Goal: Navigation & Orientation: Find specific page/section

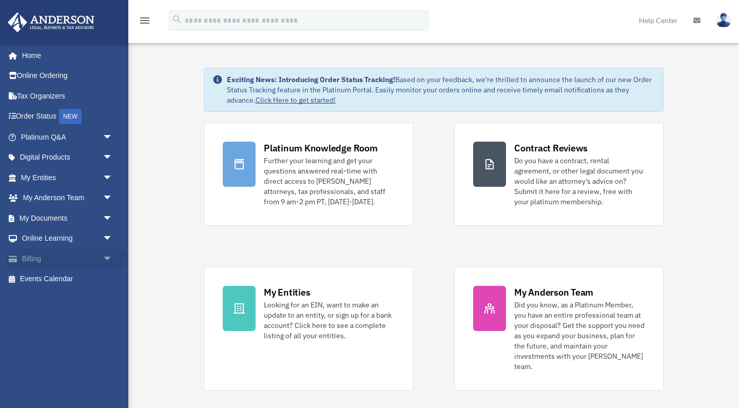
click at [61, 254] on link "Billing arrow_drop_down" at bounding box center [67, 258] width 121 height 21
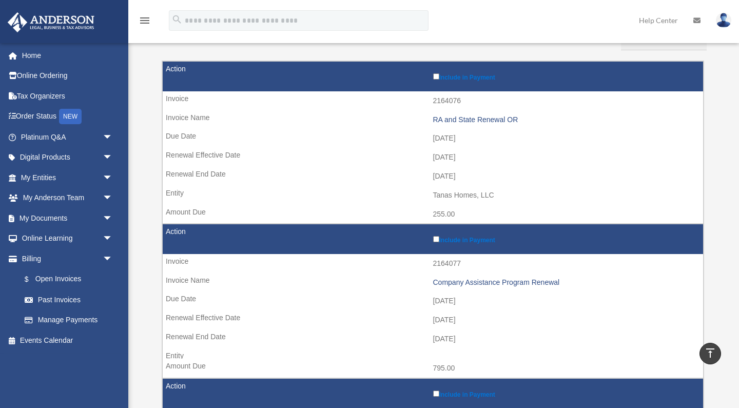
scroll to position [39, 0]
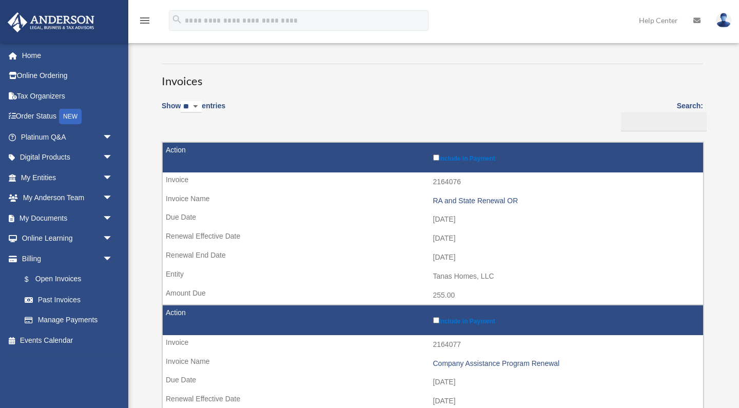
drag, startPoint x: 524, startPoint y: 196, endPoint x: 422, endPoint y: 200, distance: 102.6
click at [422, 200] on td "RA and State Renewal OR" at bounding box center [433, 200] width 540 height 19
copy div "RA and State Renewal OR"
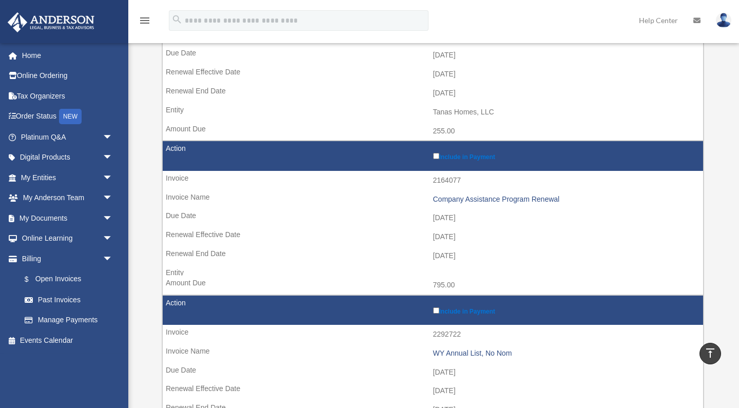
scroll to position [202, 0]
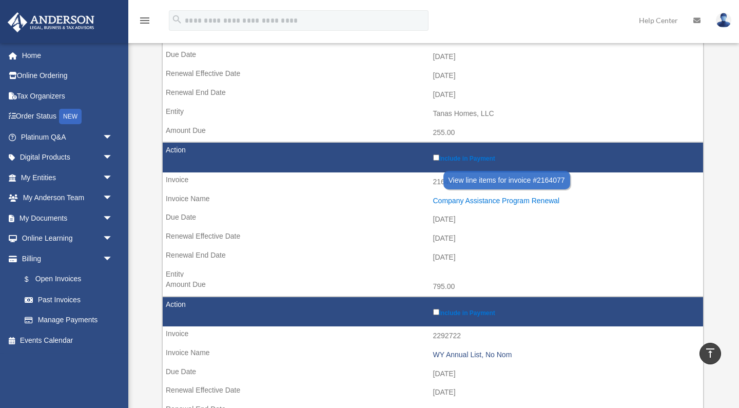
drag, startPoint x: 567, startPoint y: 193, endPoint x: 434, endPoint y: 198, distance: 133.5
click at [434, 198] on div "Company Assistance Program Renewal" at bounding box center [565, 200] width 265 height 9
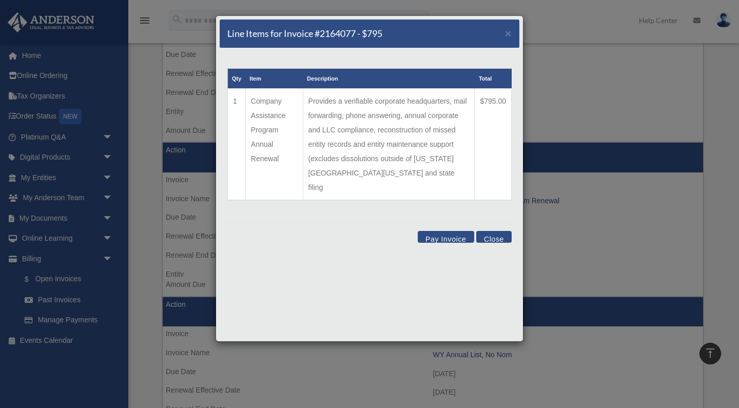
click at [495, 231] on button "Close" at bounding box center [493, 237] width 35 height 12
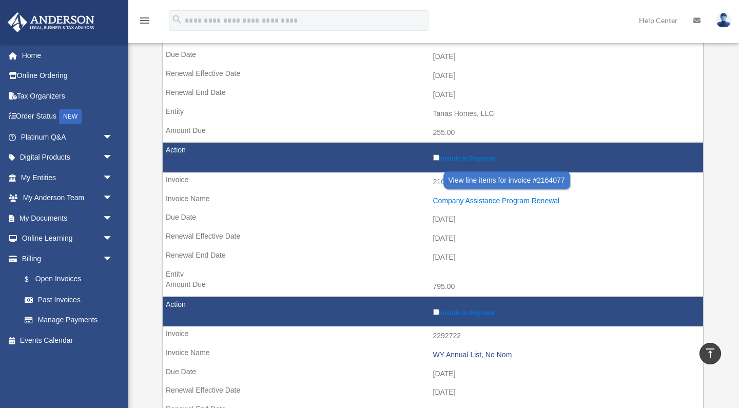
drag, startPoint x: 593, startPoint y: 193, endPoint x: 433, endPoint y: 195, distance: 159.6
click at [433, 196] on div "Company Assistance Program Renewal" at bounding box center [565, 200] width 265 height 9
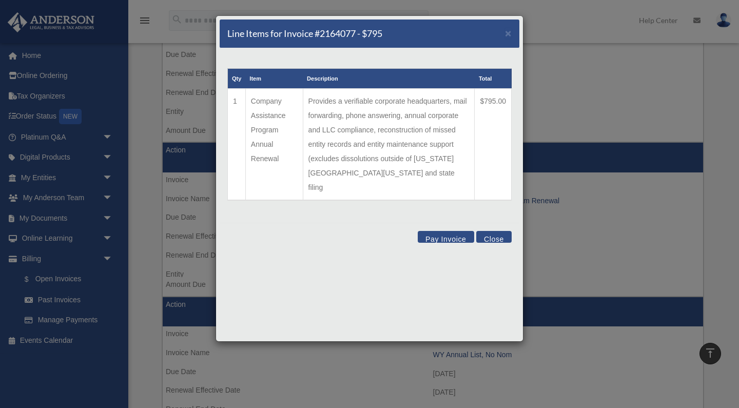
click at [504, 231] on button "Close" at bounding box center [493, 237] width 35 height 12
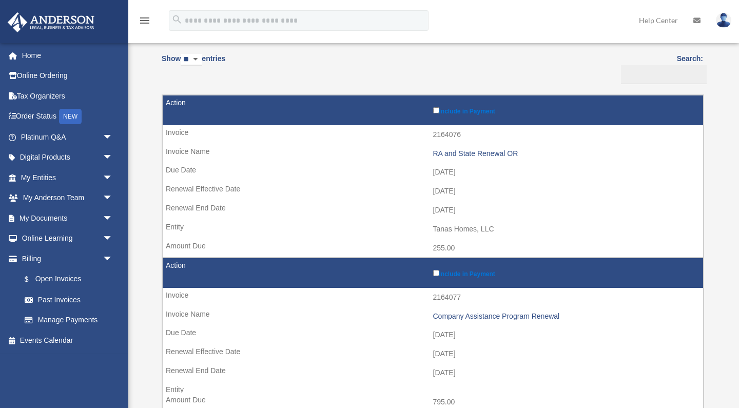
scroll to position [93, 0]
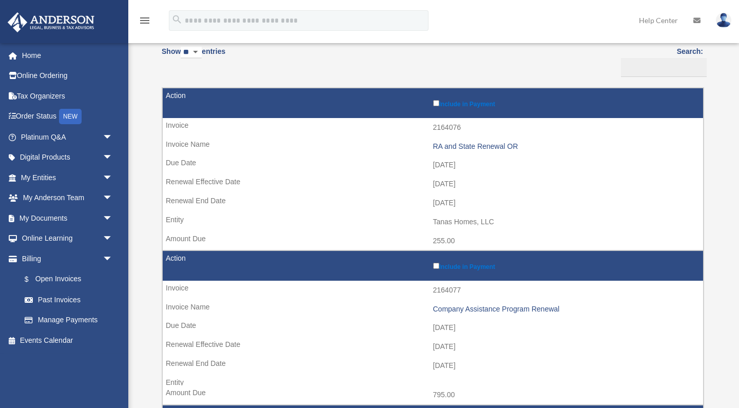
drag, startPoint x: 407, startPoint y: 307, endPoint x: 540, endPoint y: 294, distance: 133.0
click at [540, 300] on td "Company Assistance Program Renewal" at bounding box center [433, 309] width 540 height 19
copy div "Company Assistance Program Renewal"
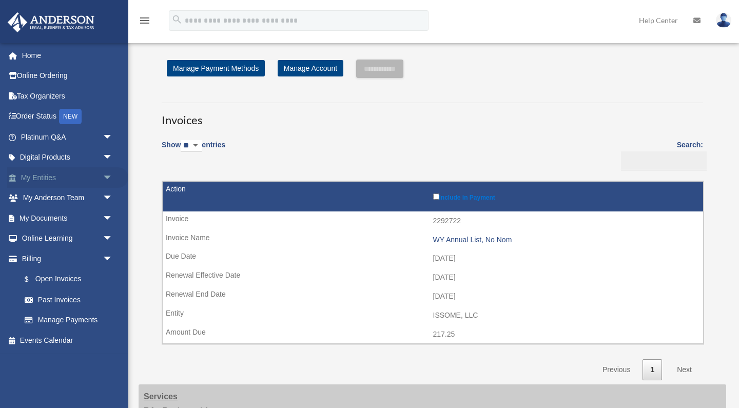
click at [45, 171] on link "My Entities arrow_drop_down" at bounding box center [67, 177] width 121 height 21
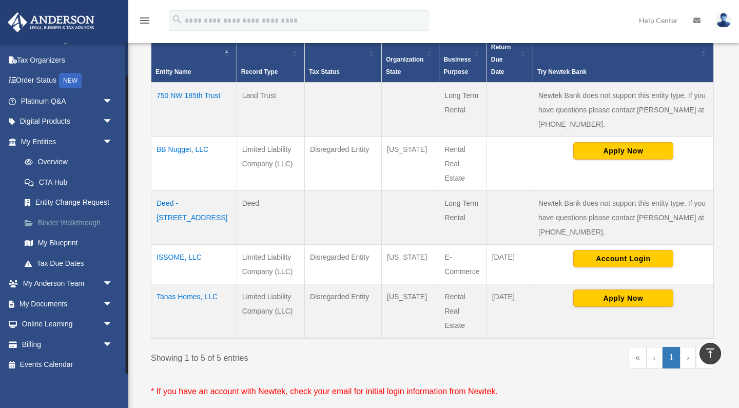
scroll to position [35, 0]
click at [174, 146] on td "BB Nugget, LLC" at bounding box center [194, 163] width 86 height 54
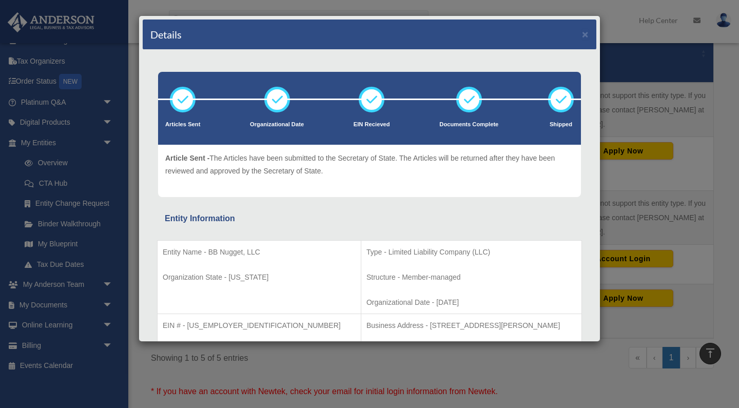
scroll to position [0, 0]
click at [624, 198] on div "Details × Articles Sent Organizational Date" at bounding box center [369, 204] width 739 height 408
